Goal: Navigation & Orientation: Locate item on page

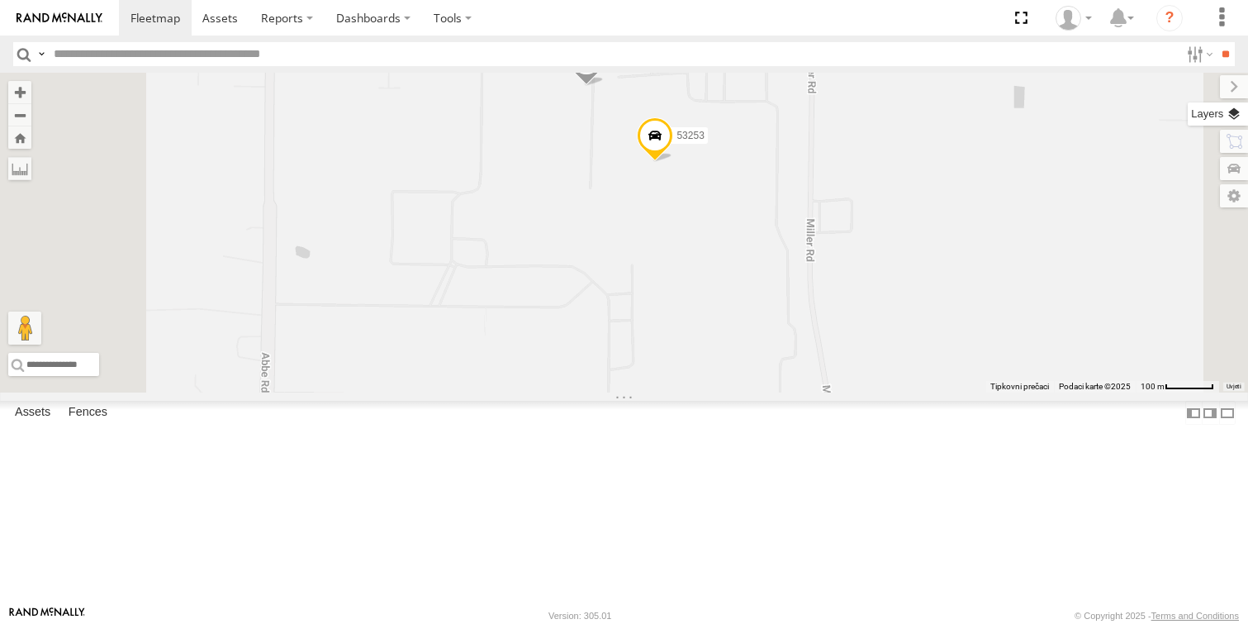
click at [1230, 109] on label at bounding box center [1218, 113] width 60 height 23
click at [0, 0] on span "Basemaps" at bounding box center [0, 0] width 0 height 0
click at [0, 0] on span "Satellite + Roadmap" at bounding box center [0, 0] width 0 height 0
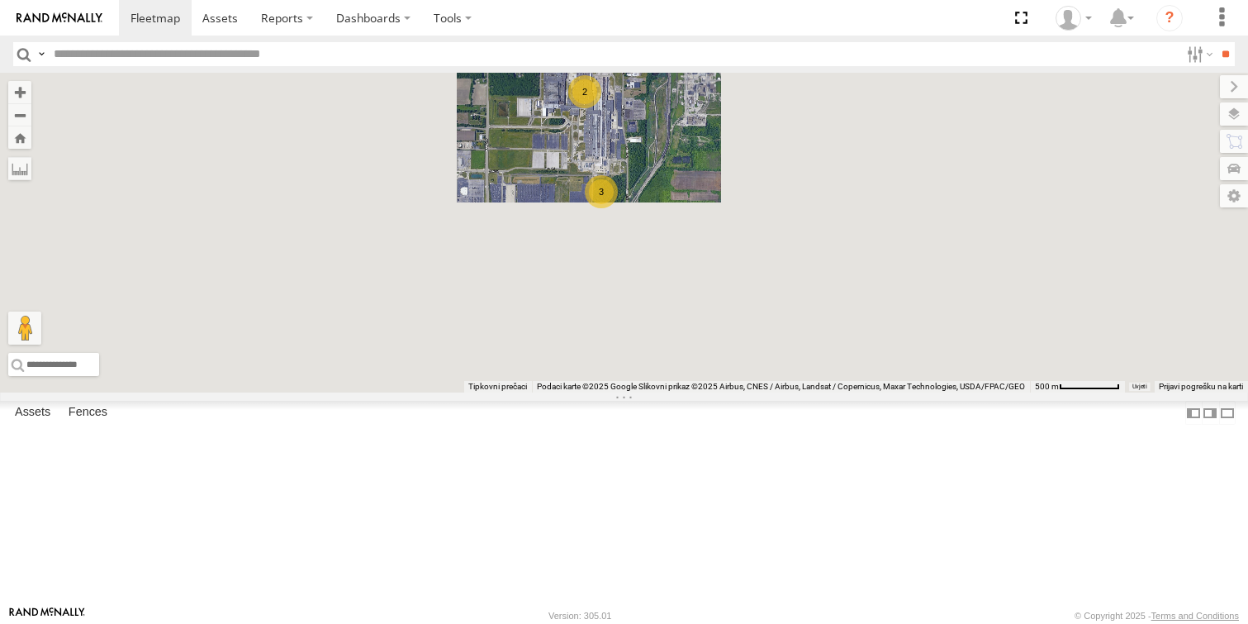
drag, startPoint x: 802, startPoint y: 380, endPoint x: 799, endPoint y: 301, distance: 79.3
click at [618, 208] on div "3" at bounding box center [601, 191] width 33 height 33
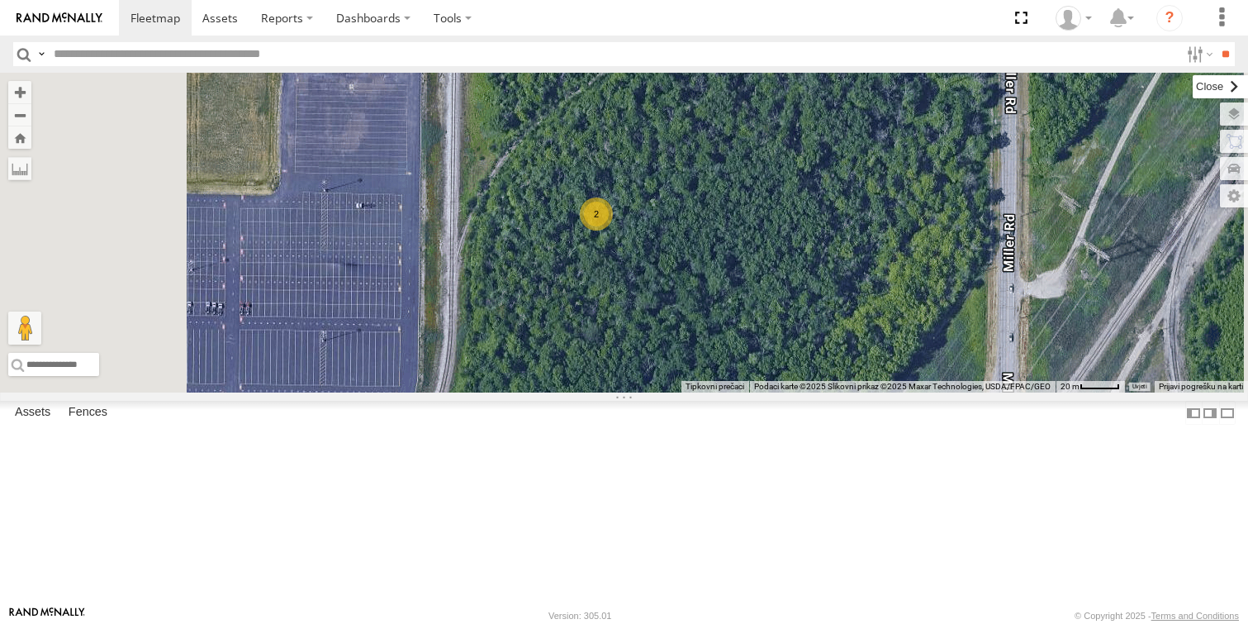
click at [1193, 85] on label at bounding box center [1220, 86] width 55 height 23
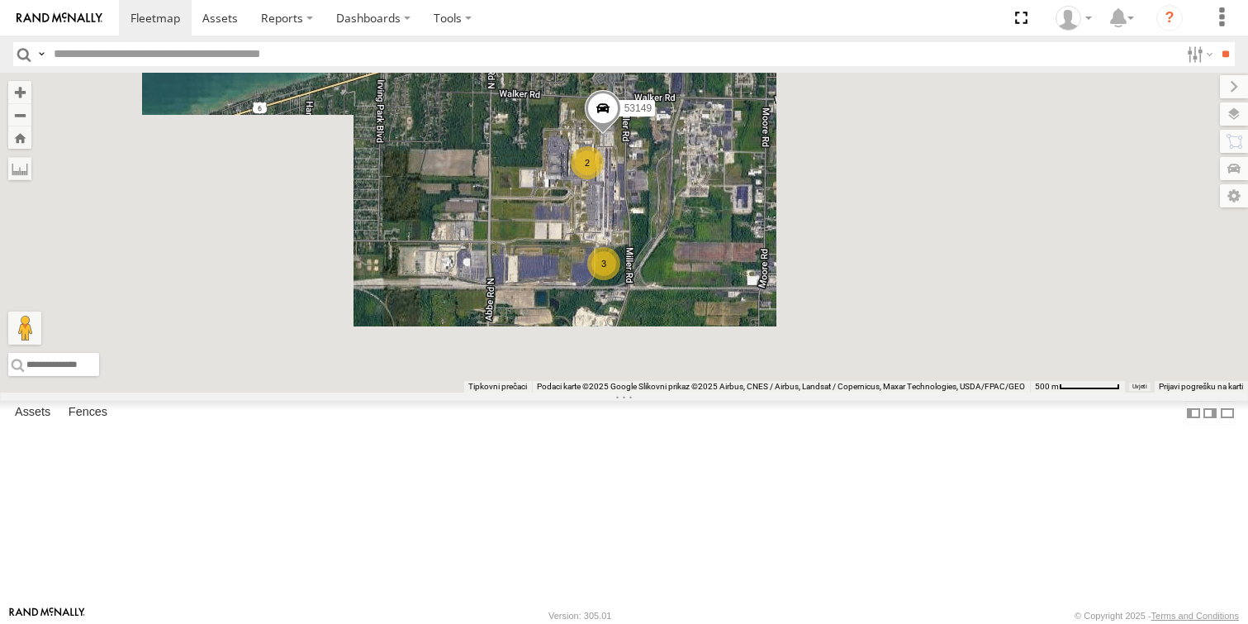
drag, startPoint x: 862, startPoint y: 183, endPoint x: 870, endPoint y: 263, distance: 79.7
click at [870, 263] on div "53148 53217 53247 53289 53133 53278 53150 53142 53254 53235 53136 53236 53147 5…" at bounding box center [624, 233] width 1248 height 320
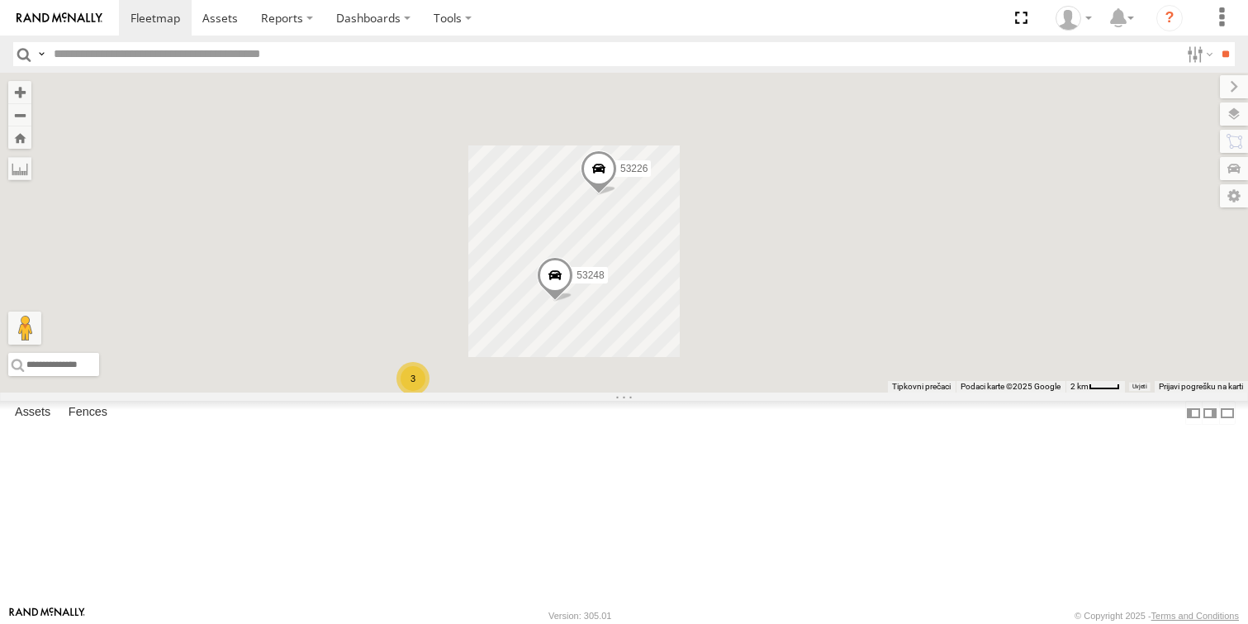
drag, startPoint x: 595, startPoint y: 450, endPoint x: 709, endPoint y: 344, distance: 156.0
click at [709, 344] on div "53215 53147 53280 53242 53106 53223 53149 53247 53275 53204 53267 53151 53213 5…" at bounding box center [624, 233] width 1248 height 320
